Goal: Information Seeking & Learning: Learn about a topic

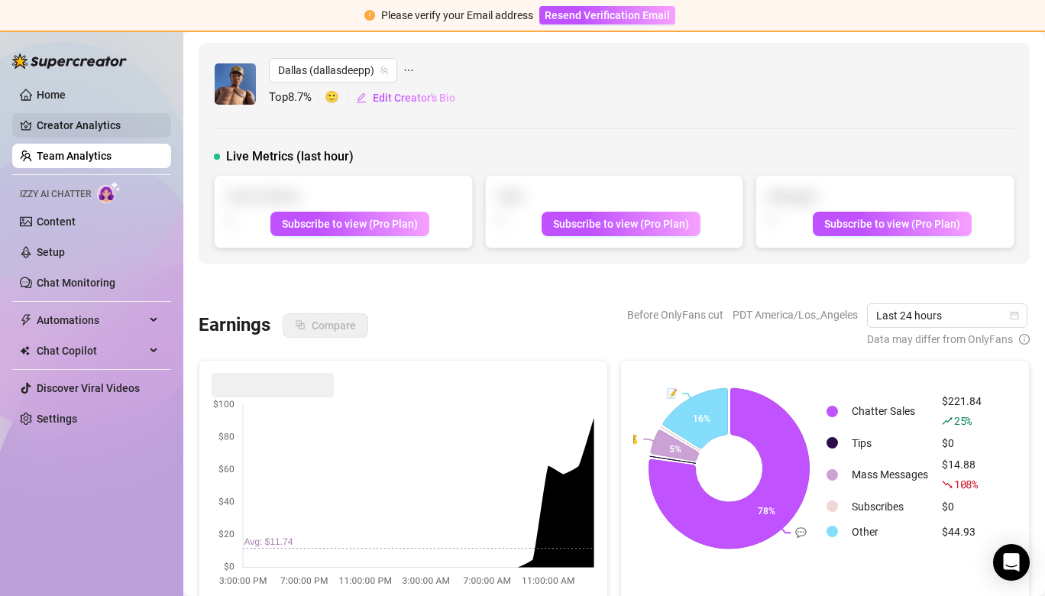
click at [58, 128] on link "Creator Analytics" at bounding box center [98, 125] width 122 height 24
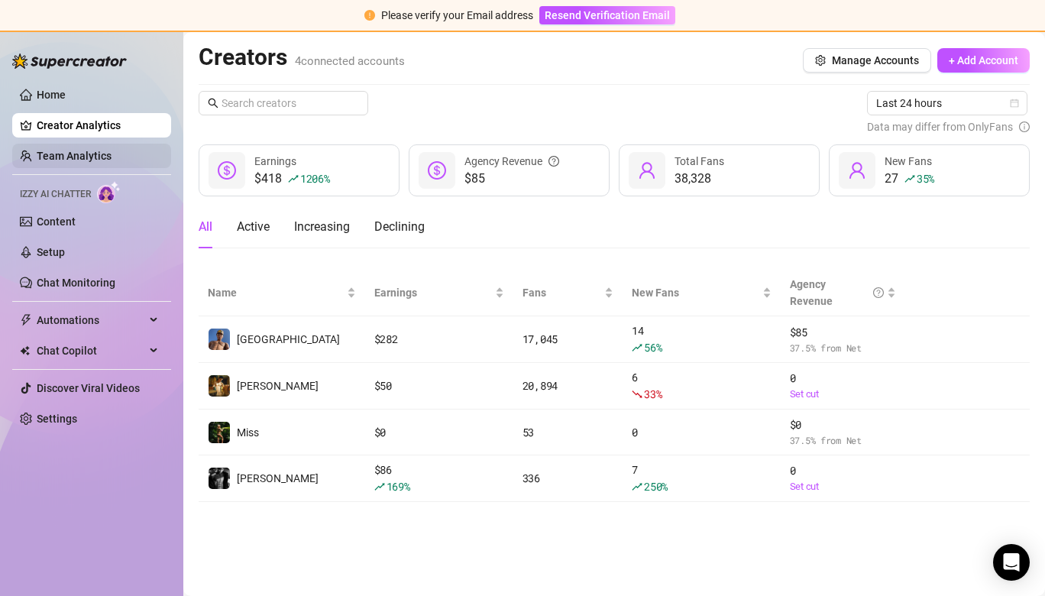
click at [77, 154] on link "Team Analytics" at bounding box center [74, 156] width 75 height 12
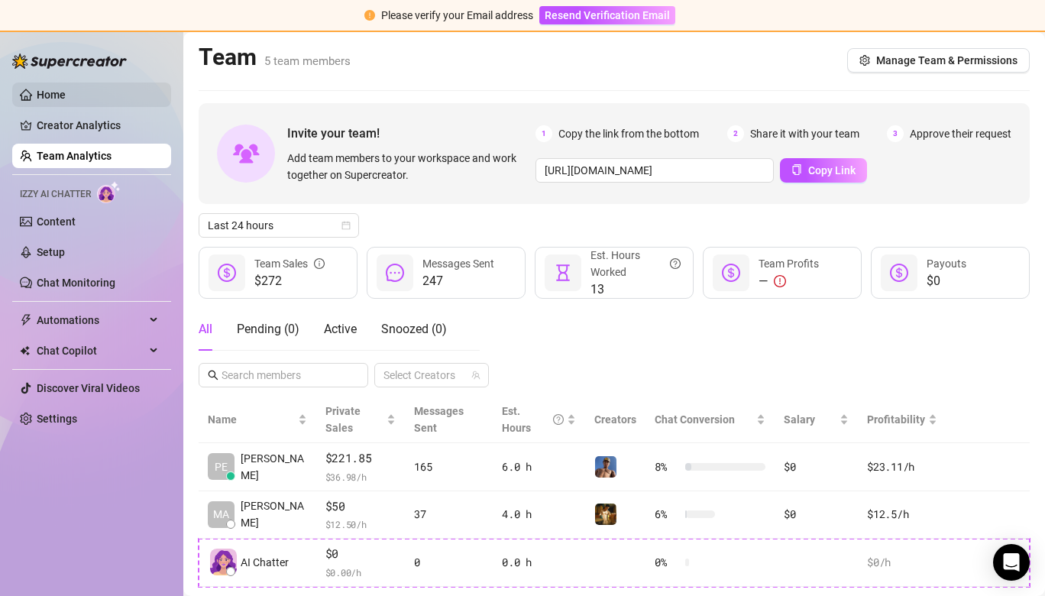
click at [60, 101] on link "Home" at bounding box center [51, 95] width 29 height 12
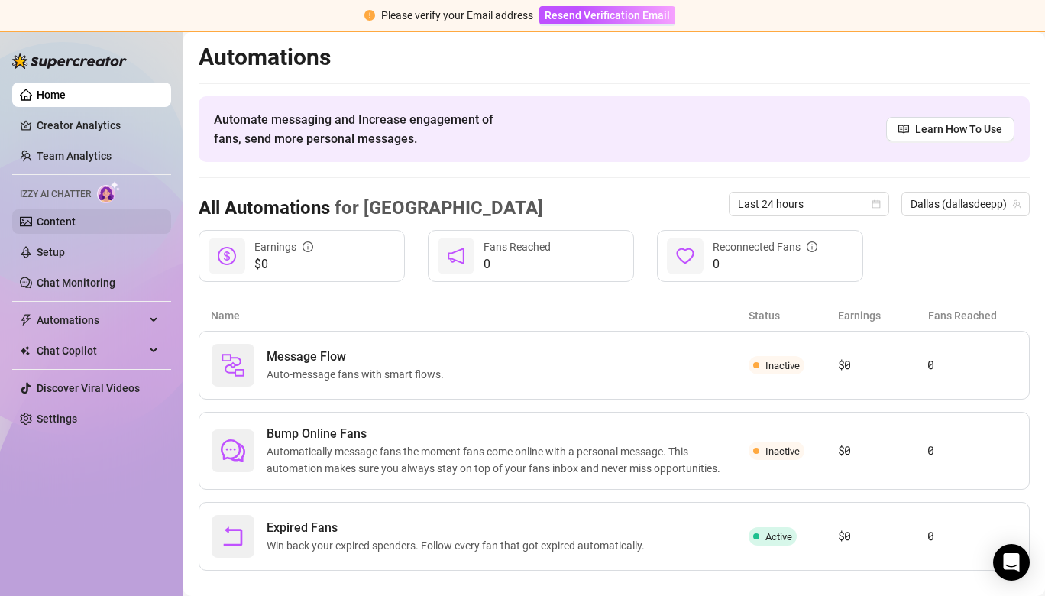
click at [76, 227] on link "Content" at bounding box center [56, 221] width 39 height 12
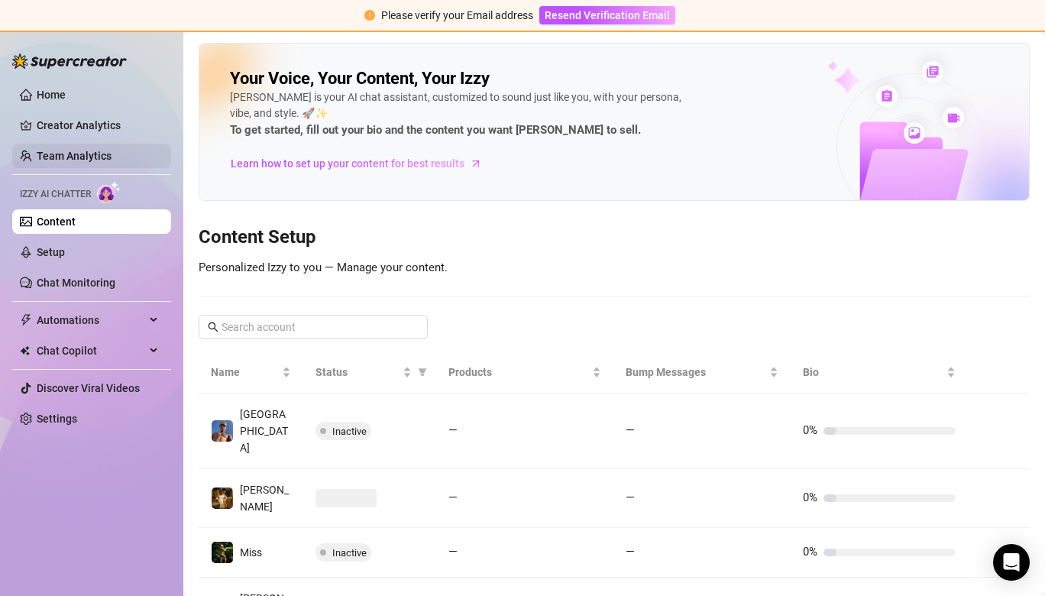
click at [96, 150] on link "Team Analytics" at bounding box center [74, 156] width 75 height 12
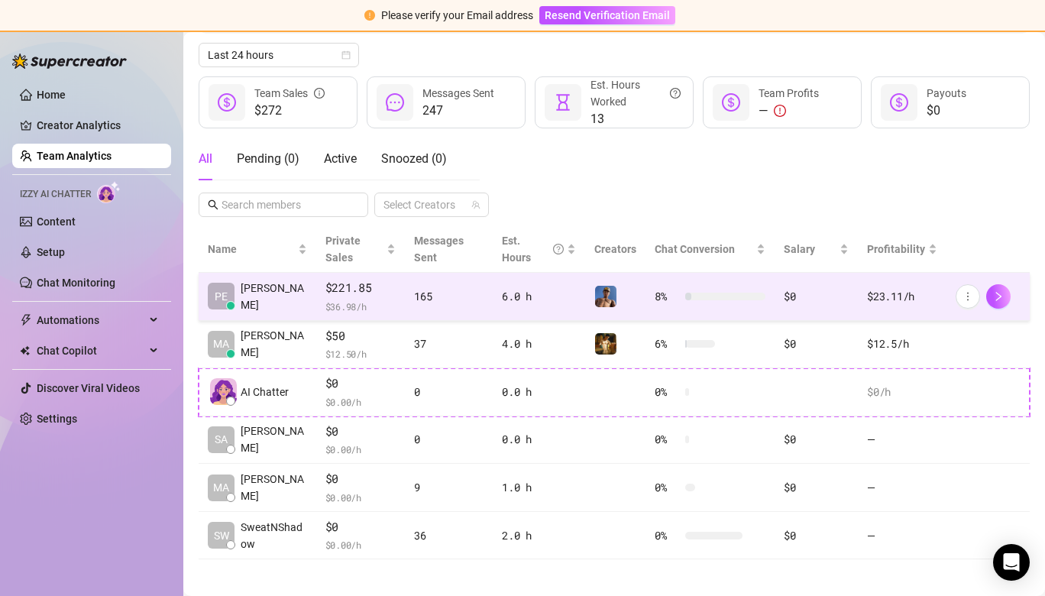
scroll to position [180, 0]
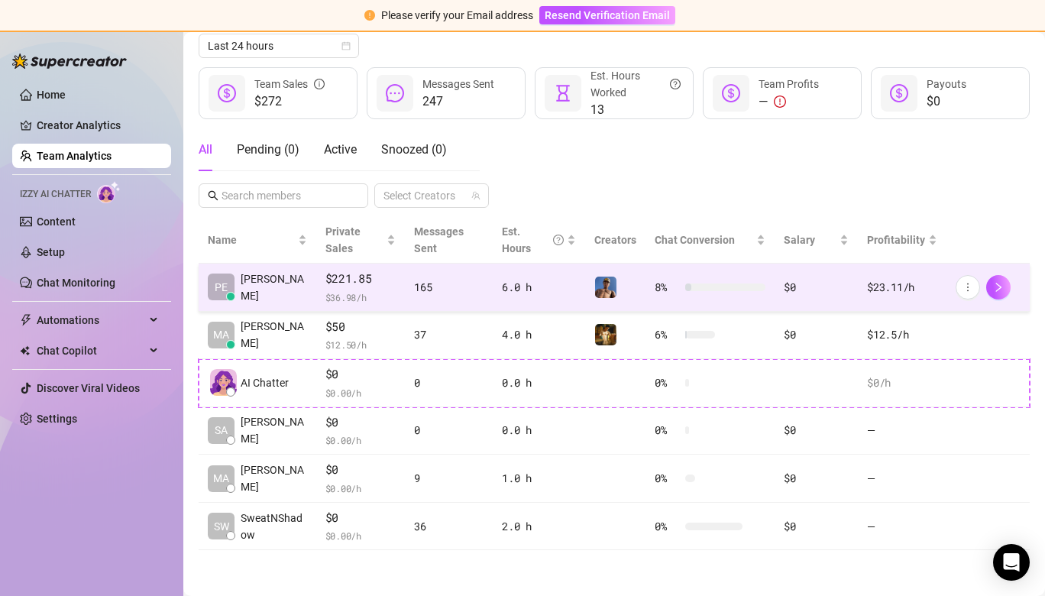
click at [258, 288] on span "[PERSON_NAME]" at bounding box center [274, 287] width 66 height 34
